Goal: Navigation & Orientation: Find specific page/section

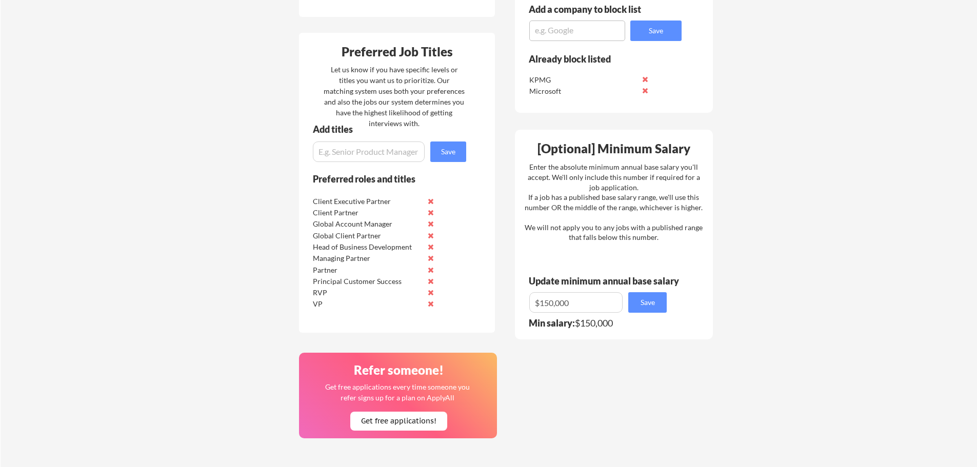
scroll to position [534, 0]
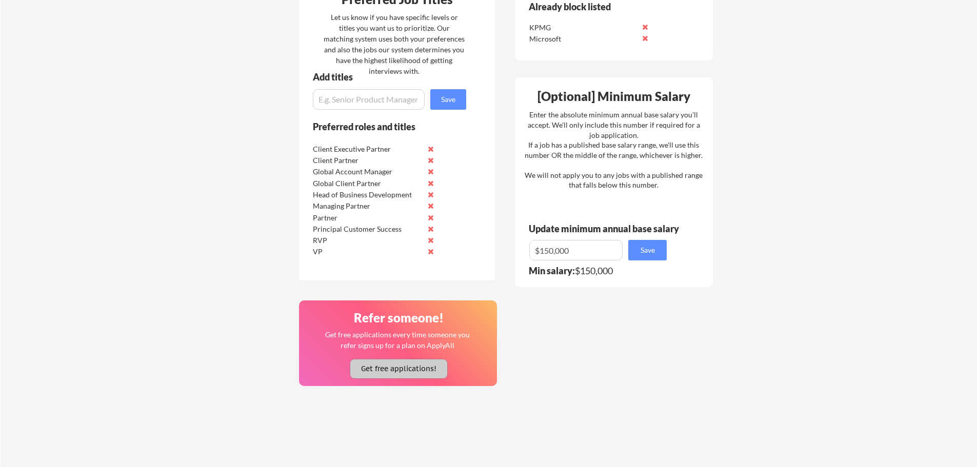
click at [400, 371] on button "Get free applications!" at bounding box center [398, 369] width 97 height 19
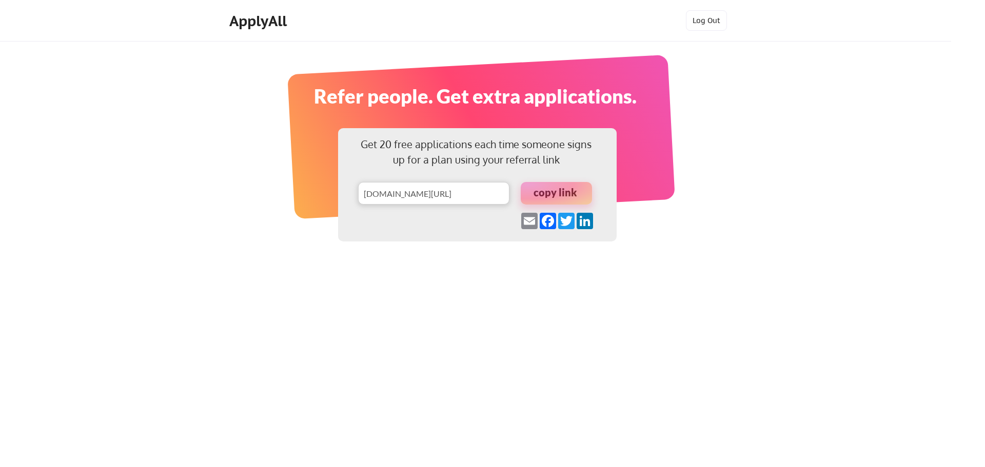
click at [552, 190] on div at bounding box center [556, 193] width 71 height 23
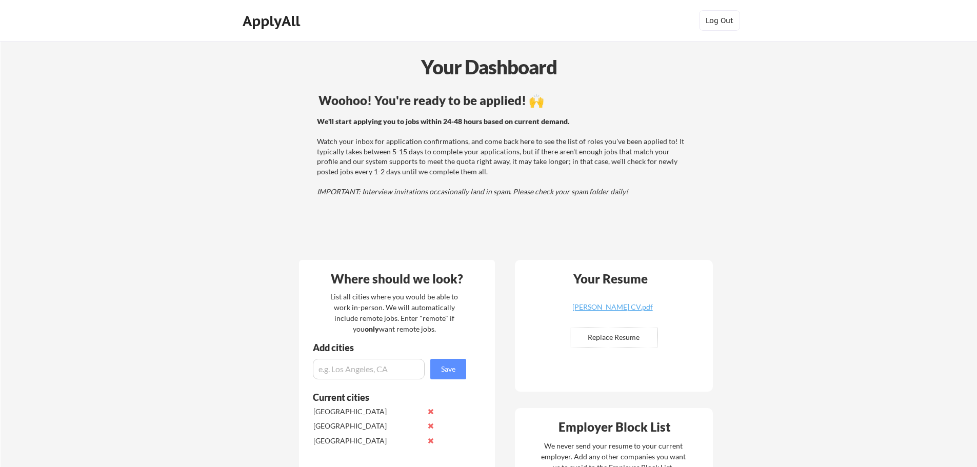
click at [260, 23] on div "ApplyAll" at bounding box center [273, 20] width 61 height 17
click at [271, 20] on div "ApplyAll" at bounding box center [273, 20] width 61 height 17
click at [270, 21] on div "ApplyAll" at bounding box center [273, 20] width 61 height 17
click at [259, 68] on div "Your Dashboard" at bounding box center [489, 66] width 976 height 29
